Goal: Task Accomplishment & Management: Complete application form

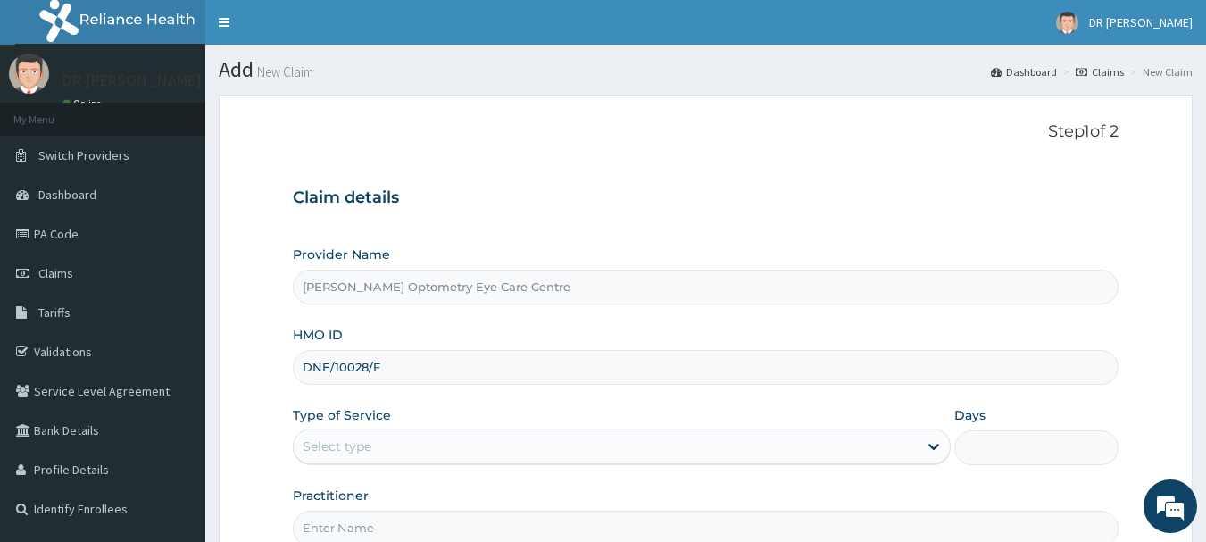
type input "DNE/10028/F"
click at [386, 434] on div "Select type" at bounding box center [606, 446] width 624 height 29
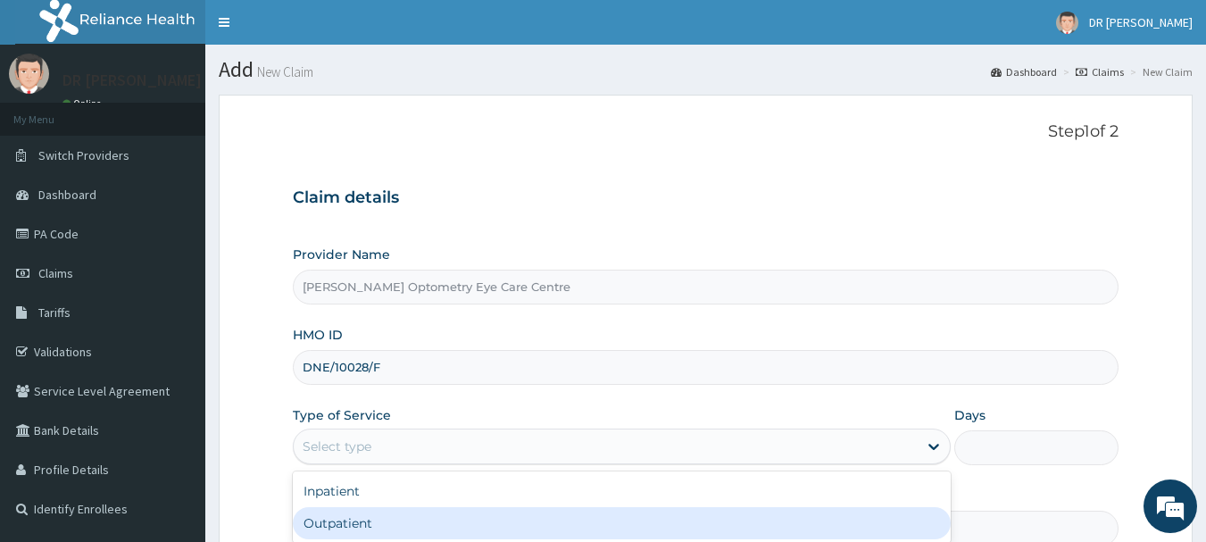
click at [344, 521] on div "Outpatient" at bounding box center [622, 523] width 658 height 32
type input "1"
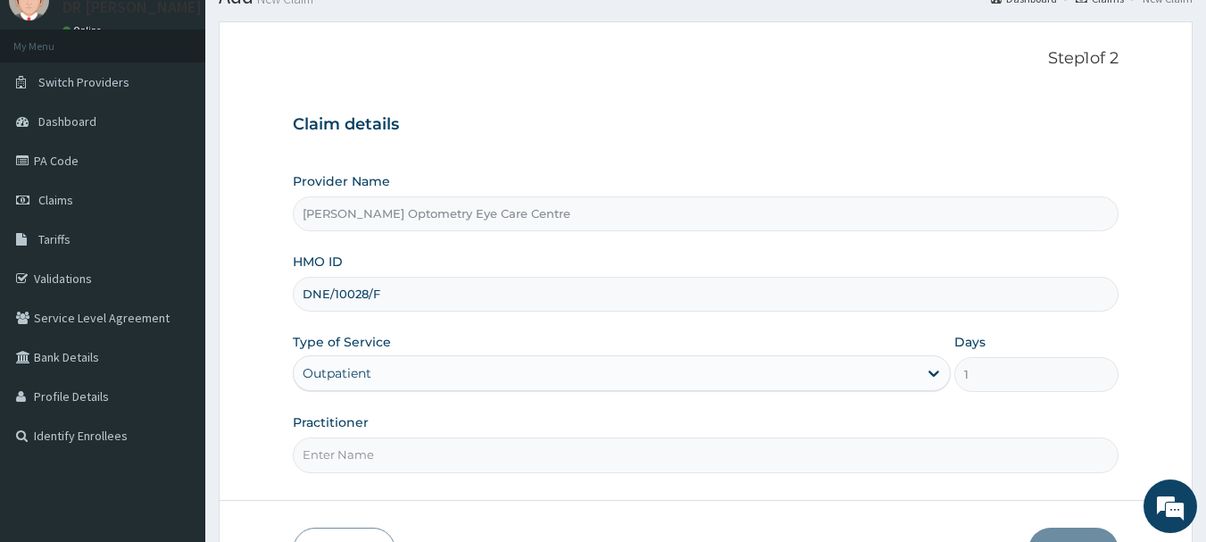
scroll to position [107, 0]
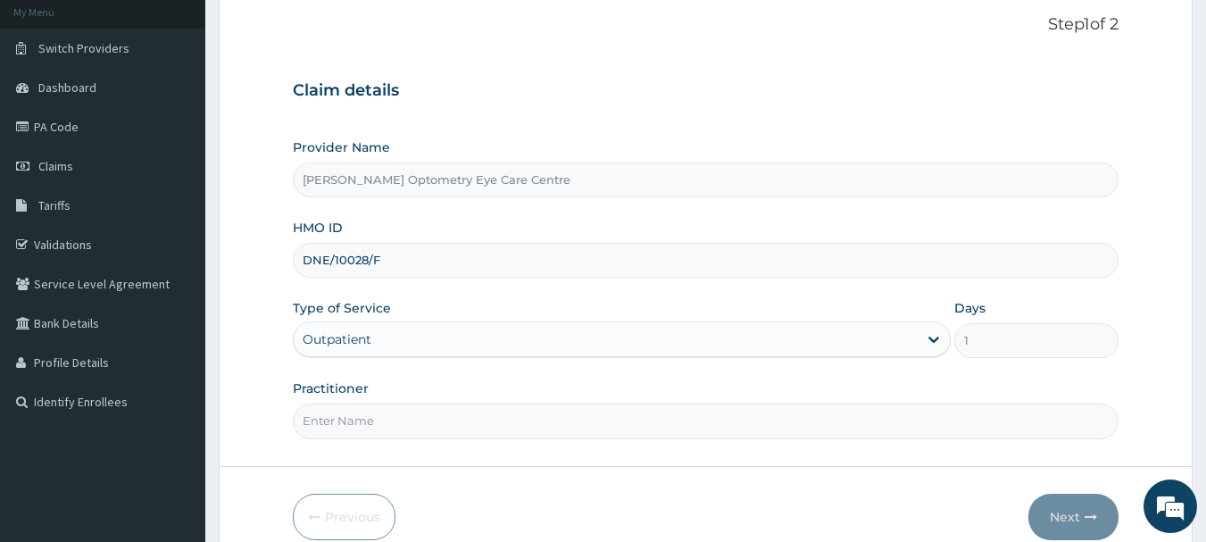
click at [329, 417] on input "Practitioner" at bounding box center [706, 421] width 827 height 35
type input "DR [PERSON_NAME]"
click at [1081, 521] on button "Next" at bounding box center [1074, 517] width 90 height 46
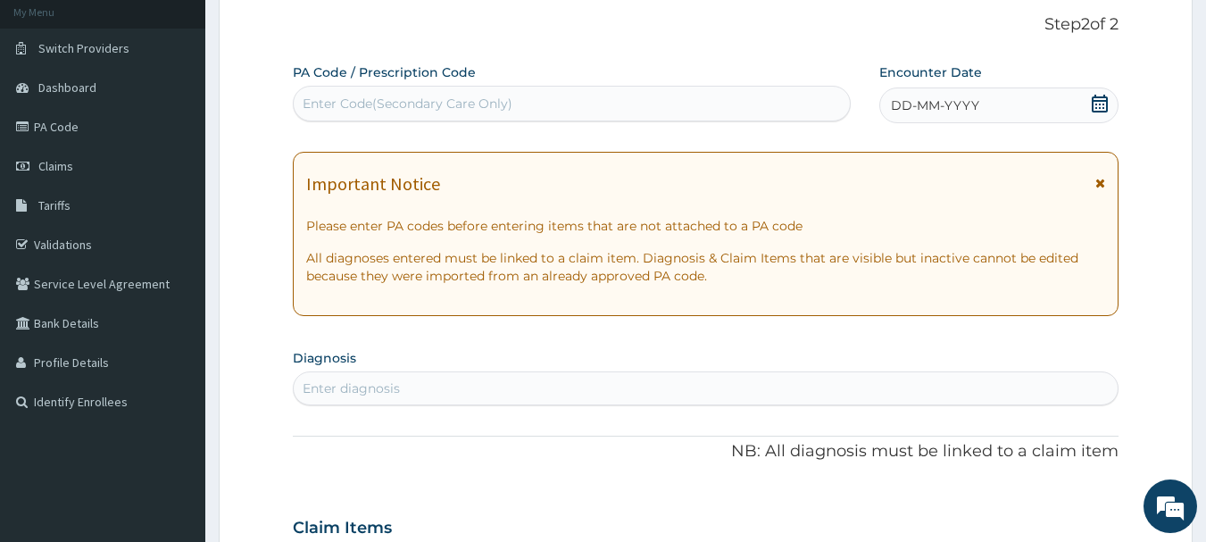
click at [502, 104] on div "Enter Code(Secondary Care Only)" at bounding box center [408, 104] width 210 height 18
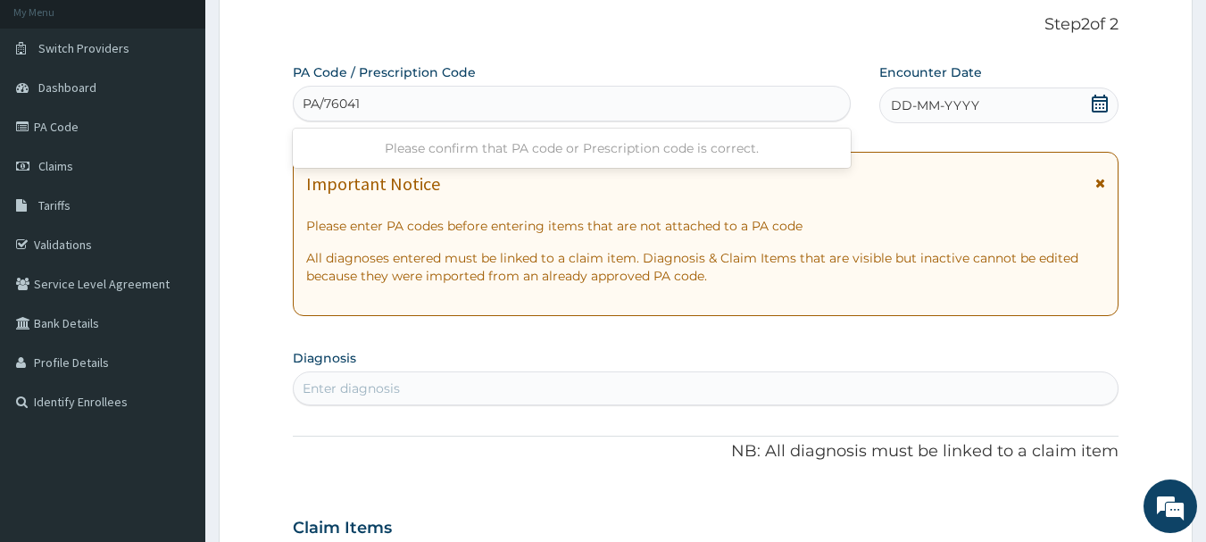
type input "PA/760419"
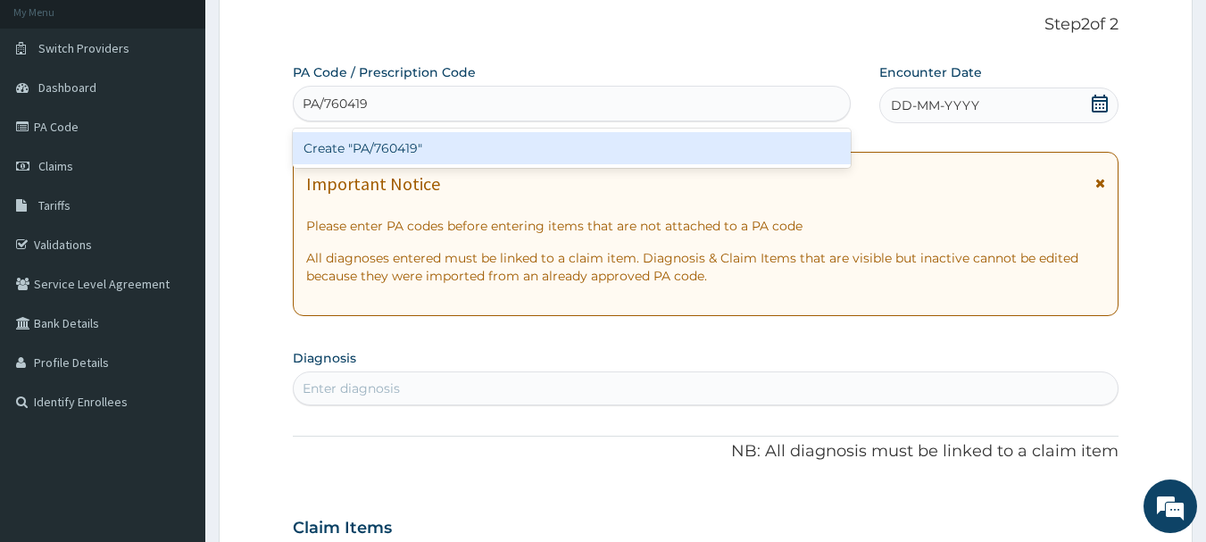
click at [417, 144] on div "Create "PA/760419"" at bounding box center [572, 148] width 559 height 32
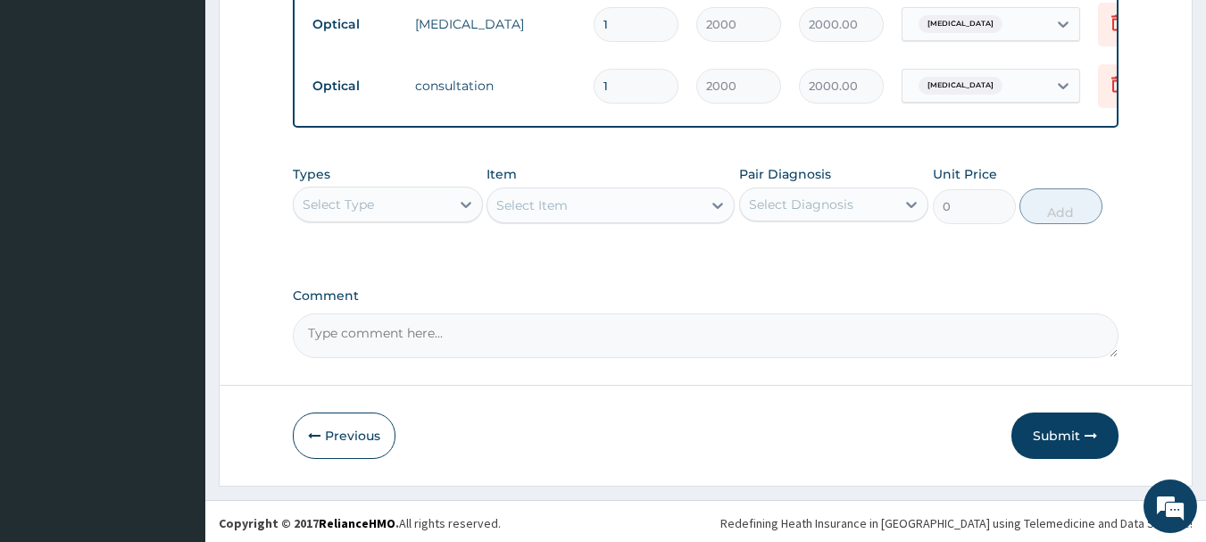
scroll to position [1044, 0]
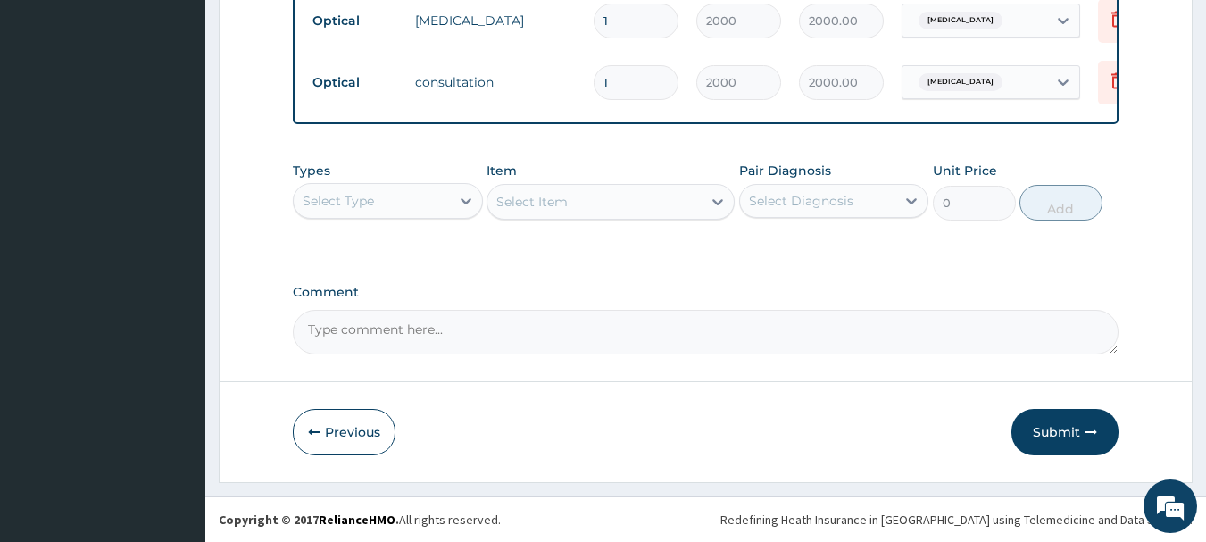
click at [1066, 429] on button "Submit" at bounding box center [1065, 432] width 107 height 46
